Goal: Obtain resource: Download file/media

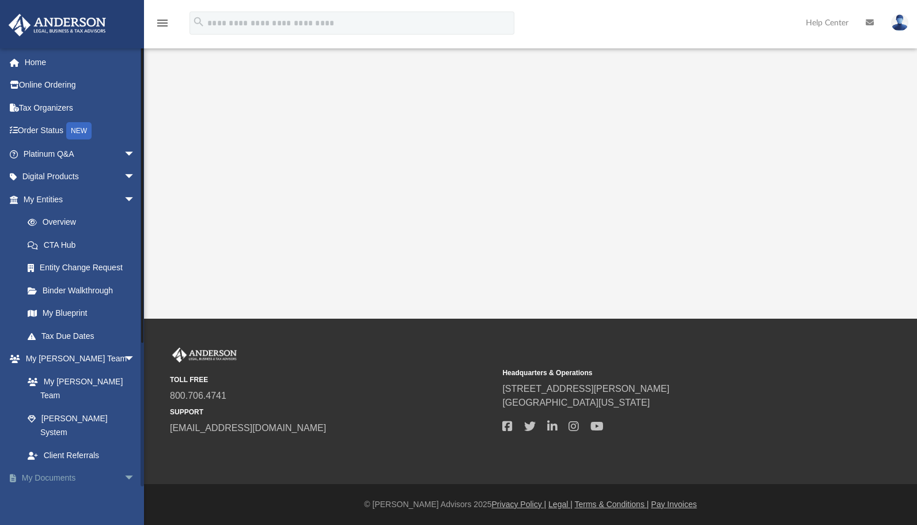
click at [54, 466] on link "My Documents arrow_drop_down" at bounding box center [80, 477] width 145 height 23
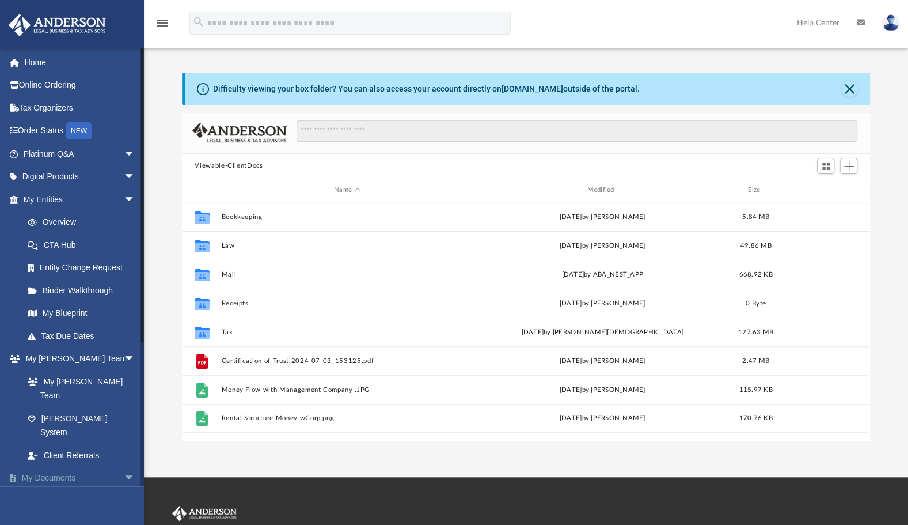
scroll to position [253, 678]
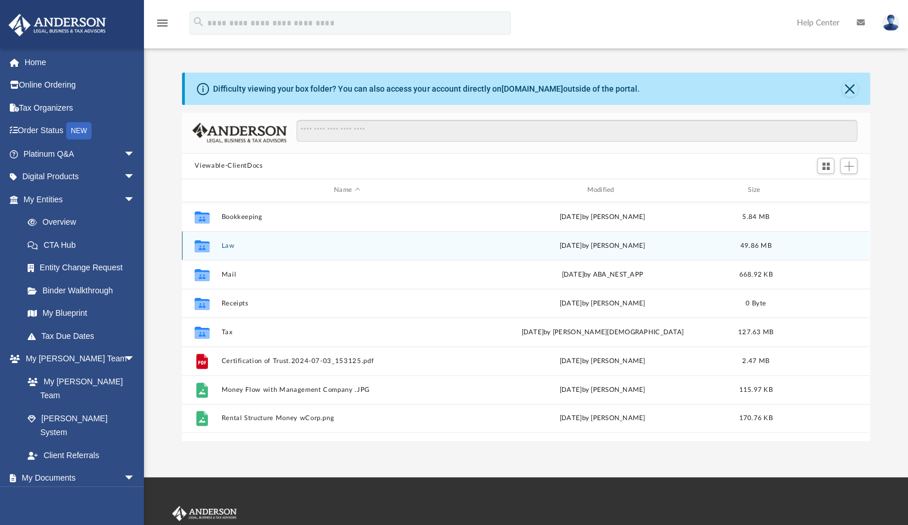
click at [231, 248] on button "Law" at bounding box center [347, 245] width 250 height 7
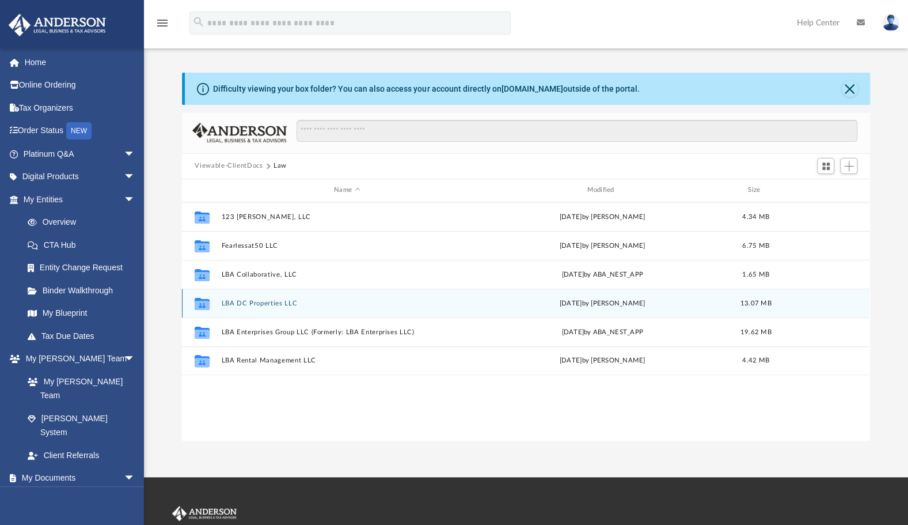
click at [238, 307] on div "Collaborated Folder LBA DC Properties LLC [DATE] by [PERSON_NAME] 13.07 MB" at bounding box center [526, 302] width 688 height 29
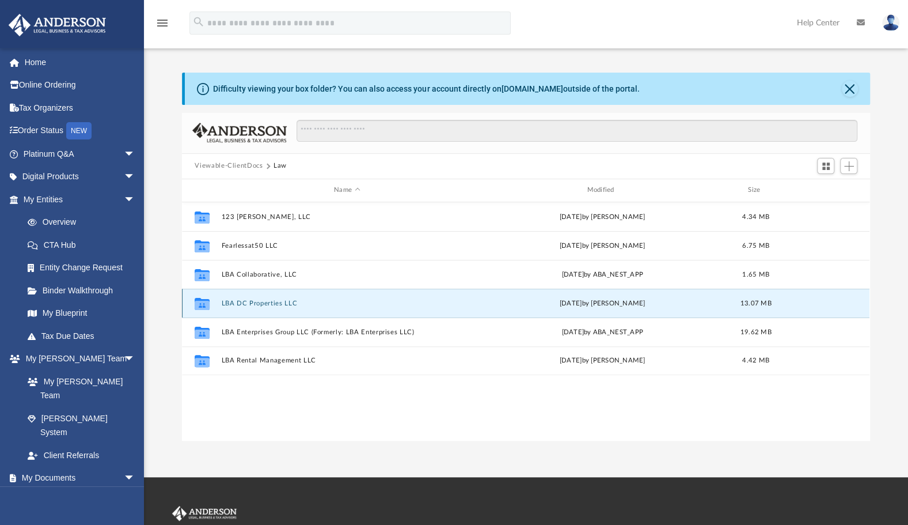
click at [266, 307] on div "Collaborated Folder LBA DC Properties LLC [DATE] by [PERSON_NAME] 13.07 MB" at bounding box center [526, 302] width 688 height 29
click at [265, 302] on button "LBA DC Properties LLC" at bounding box center [347, 302] width 250 height 7
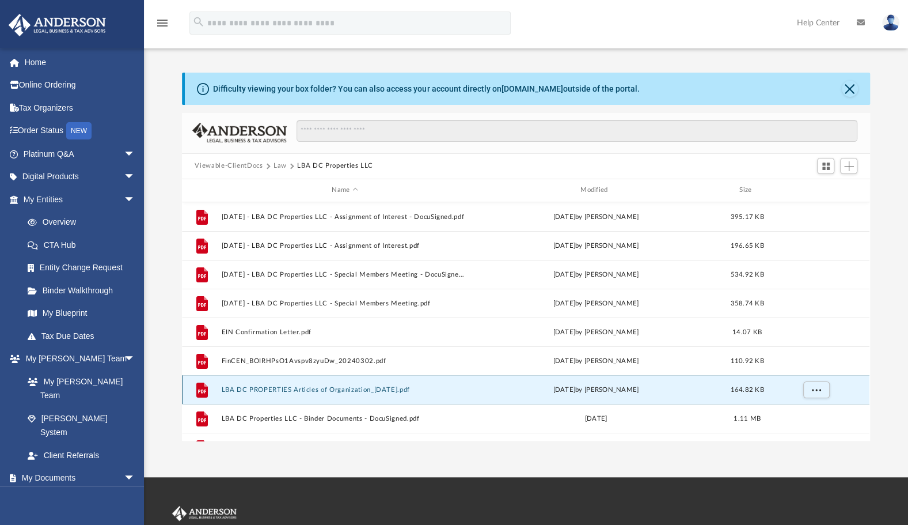
click at [321, 387] on button "LBA DC PROPERTIES Articles of Organization_[DATE].pdf" at bounding box center [345, 389] width 246 height 7
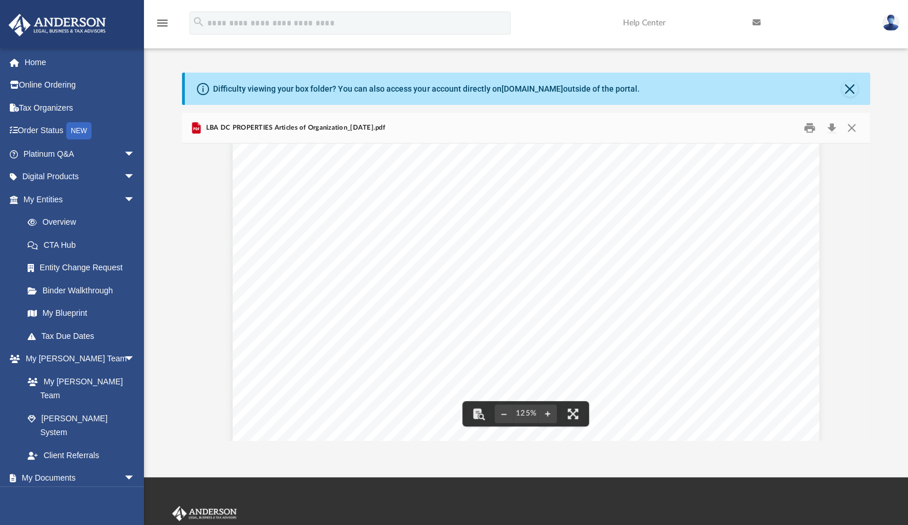
scroll to position [124, 0]
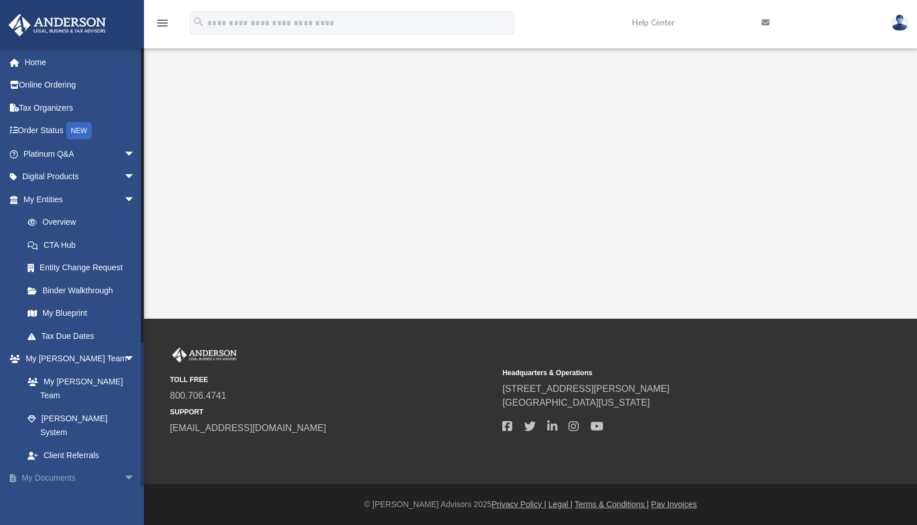
click at [74, 466] on link "My Documents arrow_drop_down" at bounding box center [80, 477] width 145 height 23
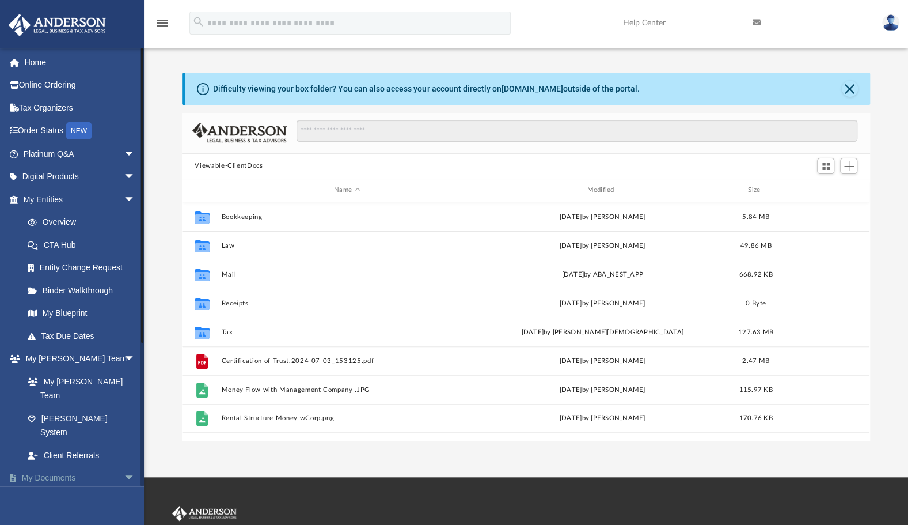
scroll to position [253, 678]
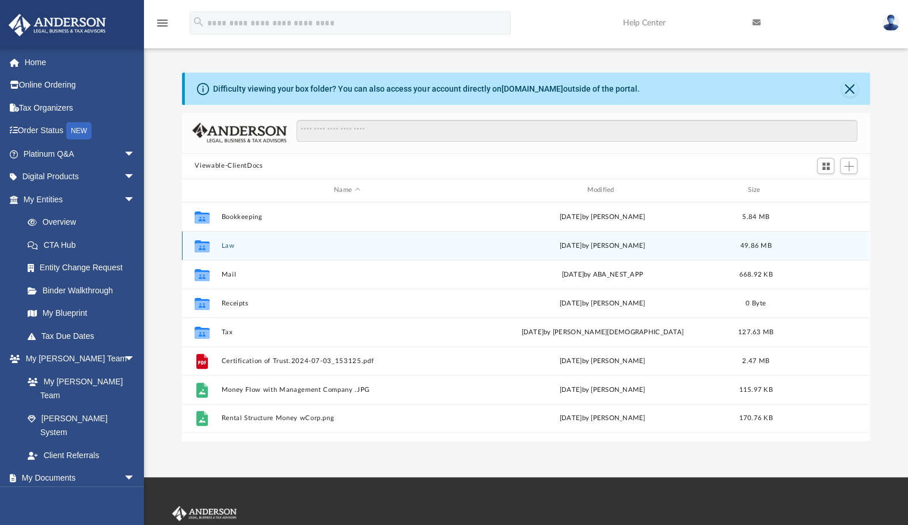
click at [238, 250] on div "Collaborated Folder Law [DATE] by [PERSON_NAME] 49.86 MB" at bounding box center [526, 245] width 688 height 29
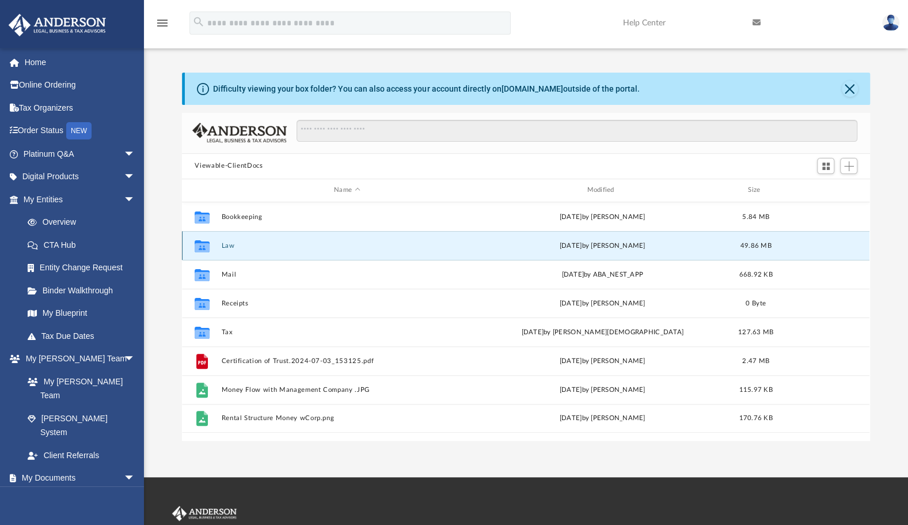
click at [232, 246] on button "Law" at bounding box center [347, 245] width 250 height 7
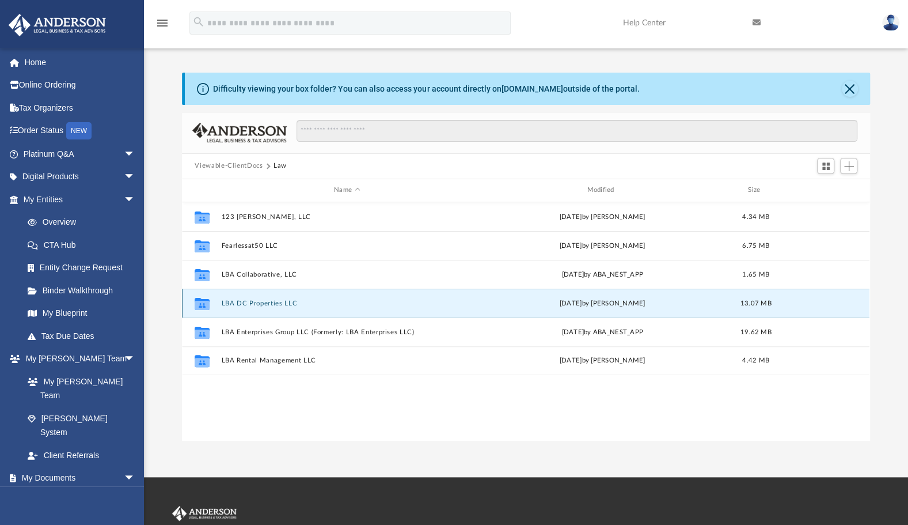
click at [260, 302] on button "LBA DC Properties LLC" at bounding box center [347, 302] width 250 height 7
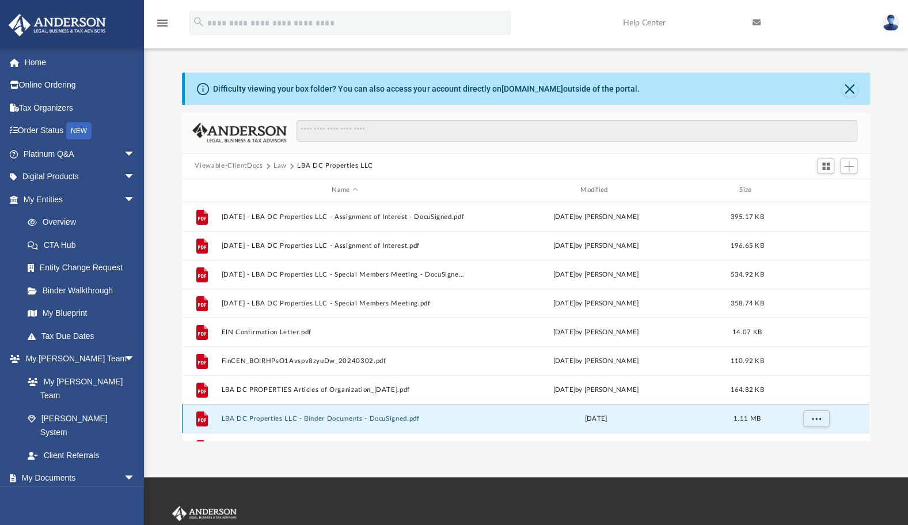
click at [280, 418] on button "LBA DC Properties LLC - Binder Documents - DocuSigned.pdf" at bounding box center [345, 418] width 246 height 7
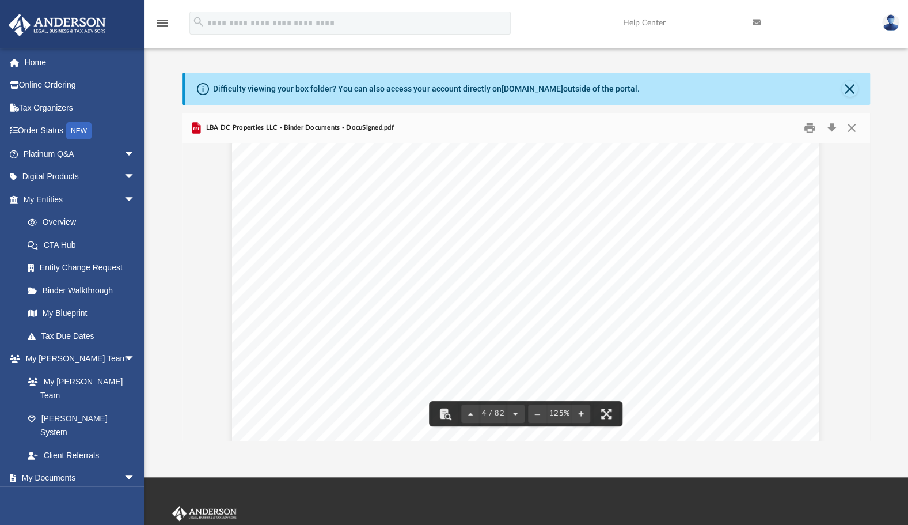
scroll to position [2634, 0]
